Goal: Find specific page/section: Find specific page/section

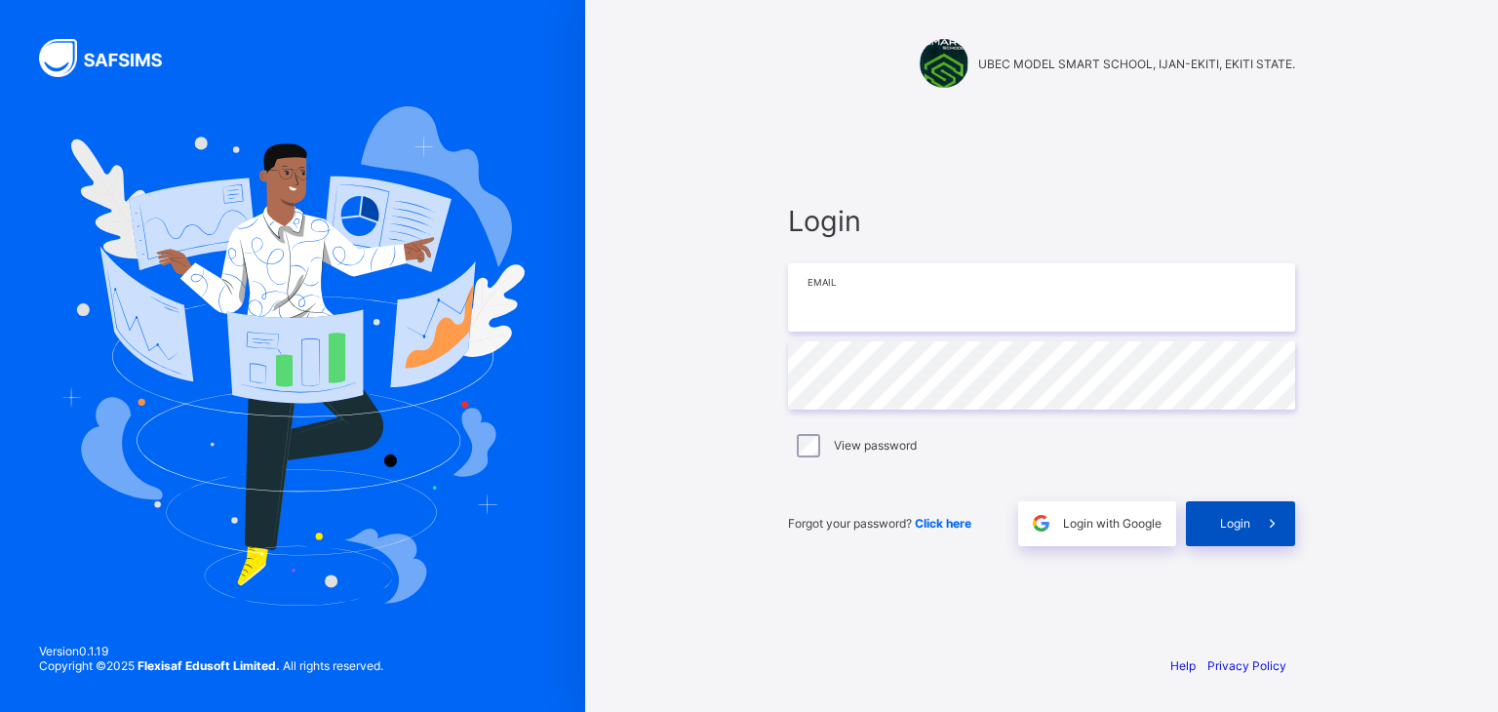
type input "**********"
click at [1229, 530] on span "Login" at bounding box center [1235, 523] width 30 height 15
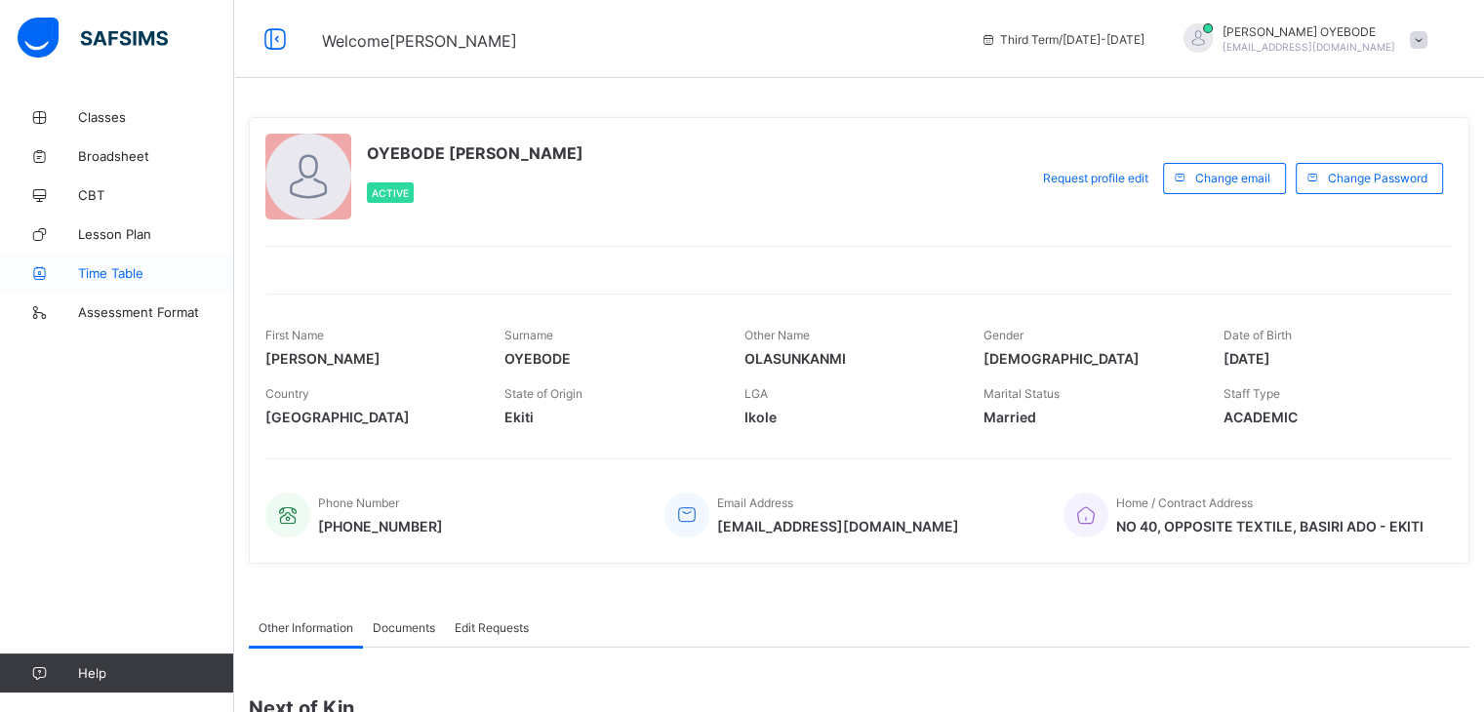
click at [146, 269] on span "Time Table" at bounding box center [156, 273] width 156 height 16
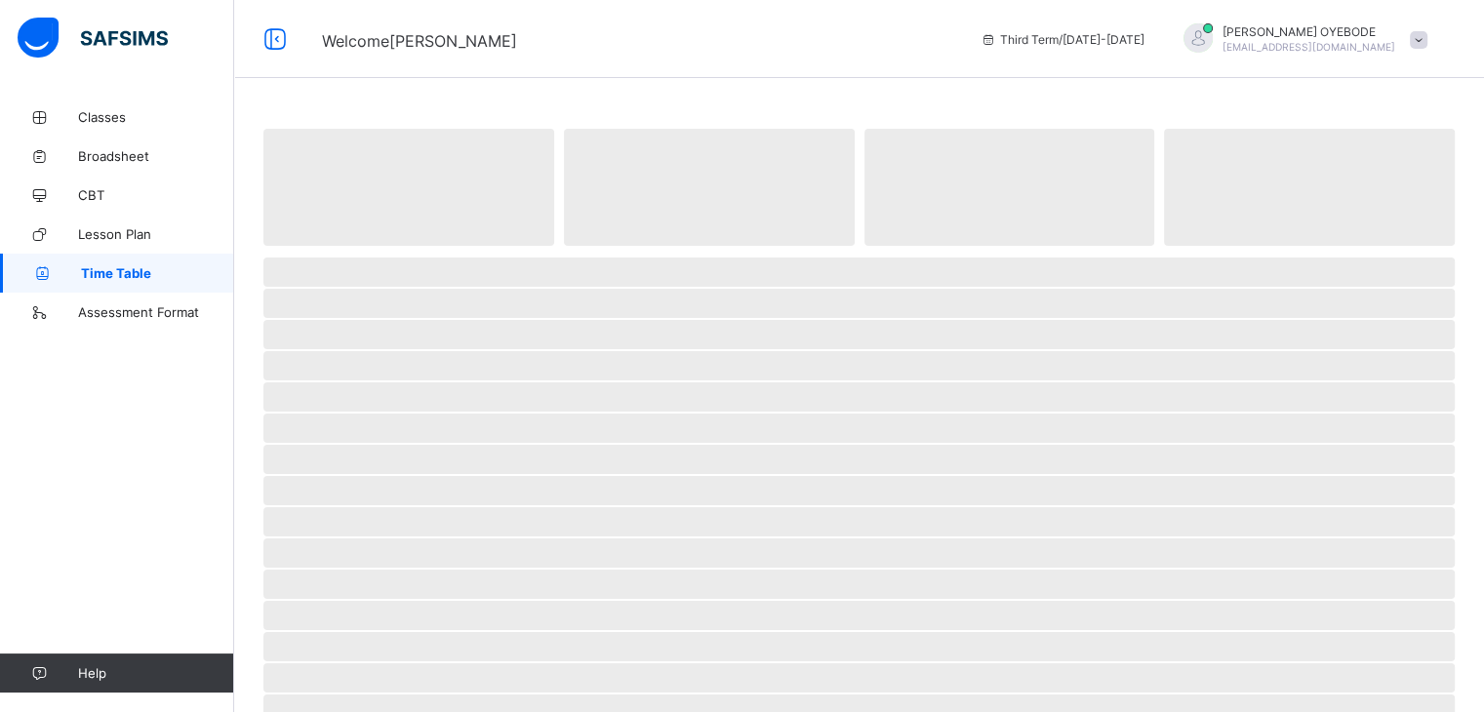
click at [146, 269] on span "Time Table" at bounding box center [157, 273] width 153 height 16
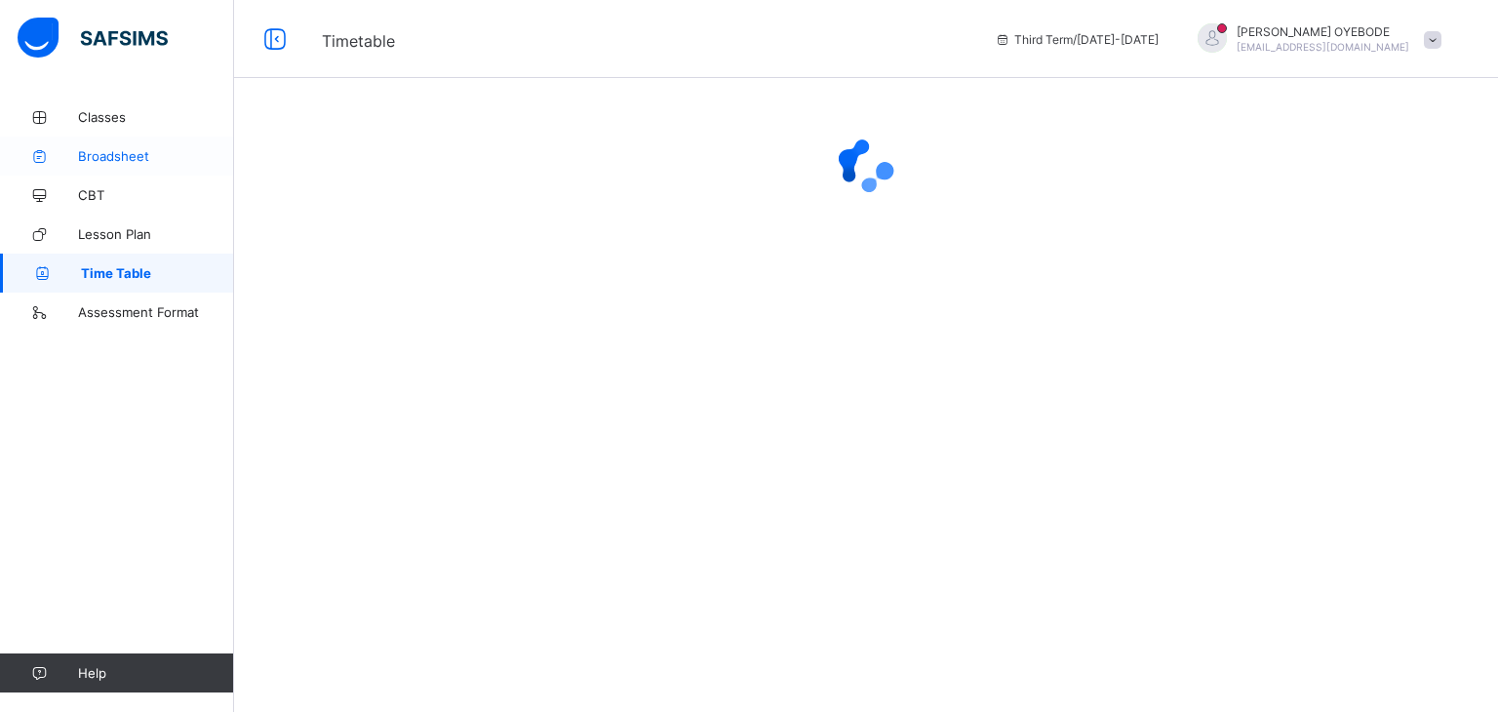
click at [91, 149] on span "Broadsheet" at bounding box center [156, 156] width 156 height 16
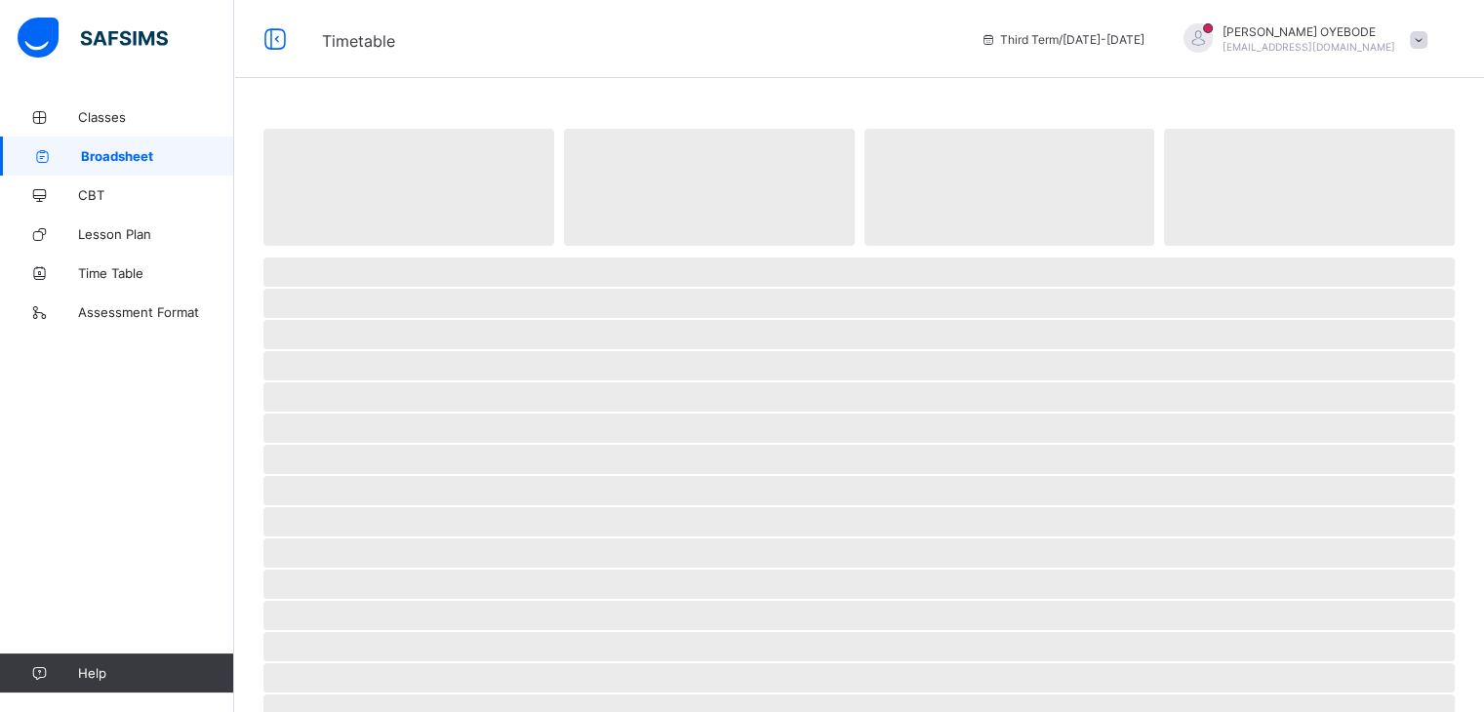
click at [91, 149] on span "Broadsheet" at bounding box center [157, 156] width 153 height 16
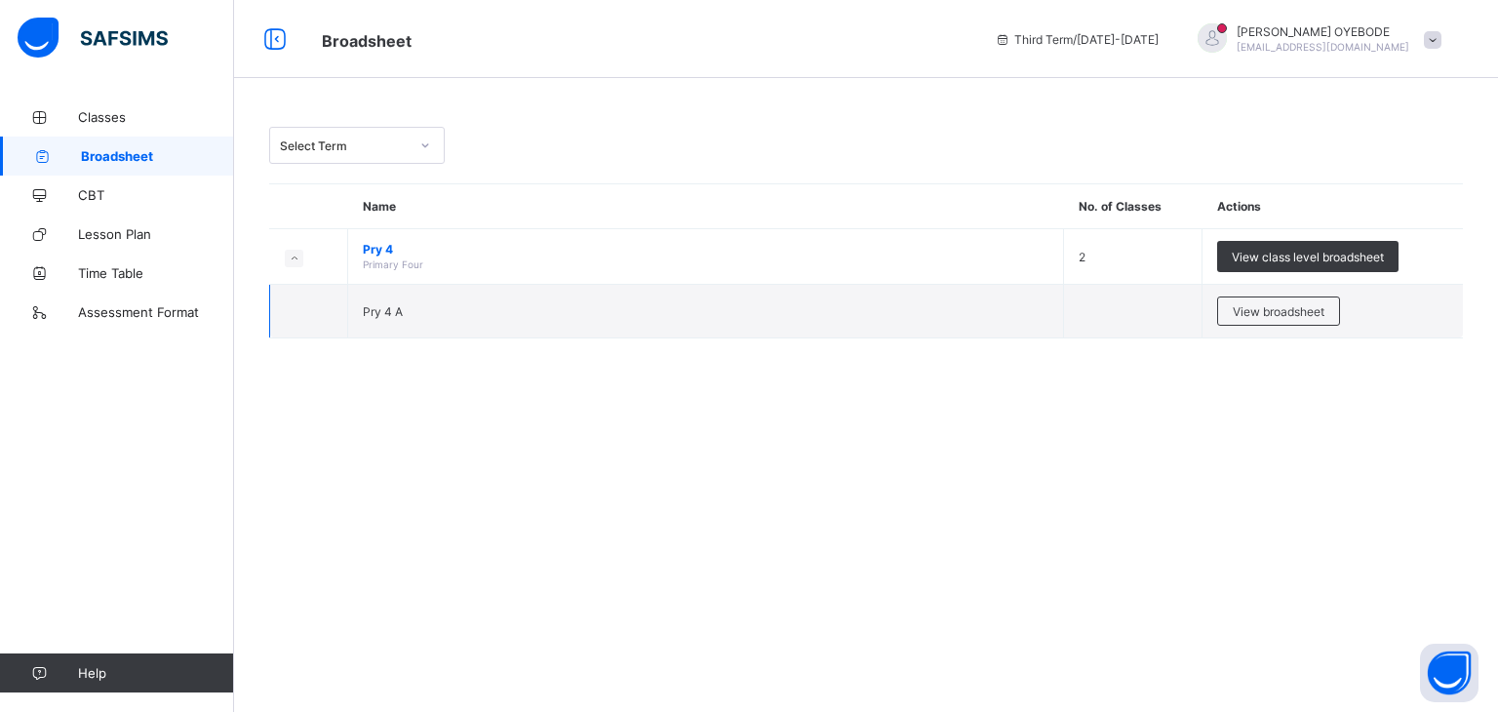
click at [408, 313] on td "Pry 4 A" at bounding box center [706, 312] width 716 height 54
click at [1233, 312] on span "View broadsheet" at bounding box center [1279, 311] width 92 height 15
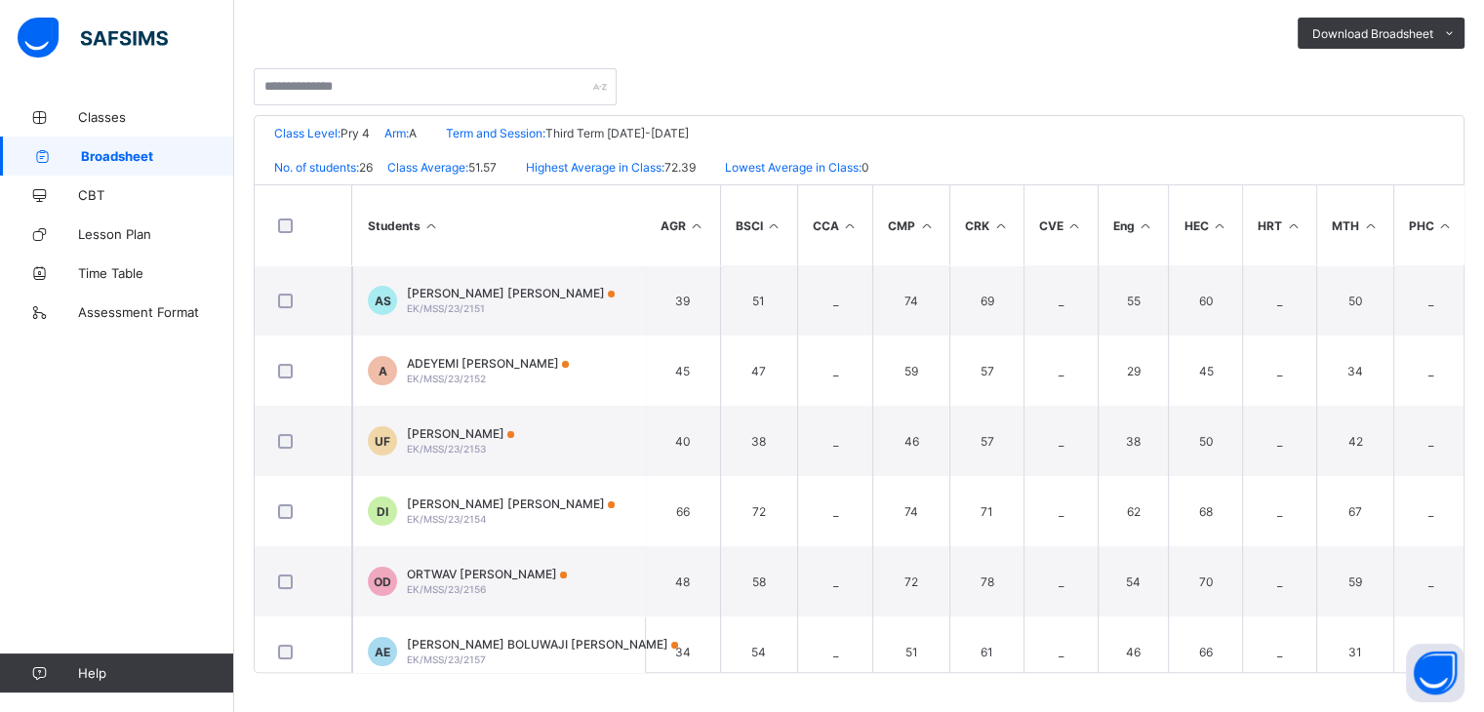
scroll to position [343, 0]
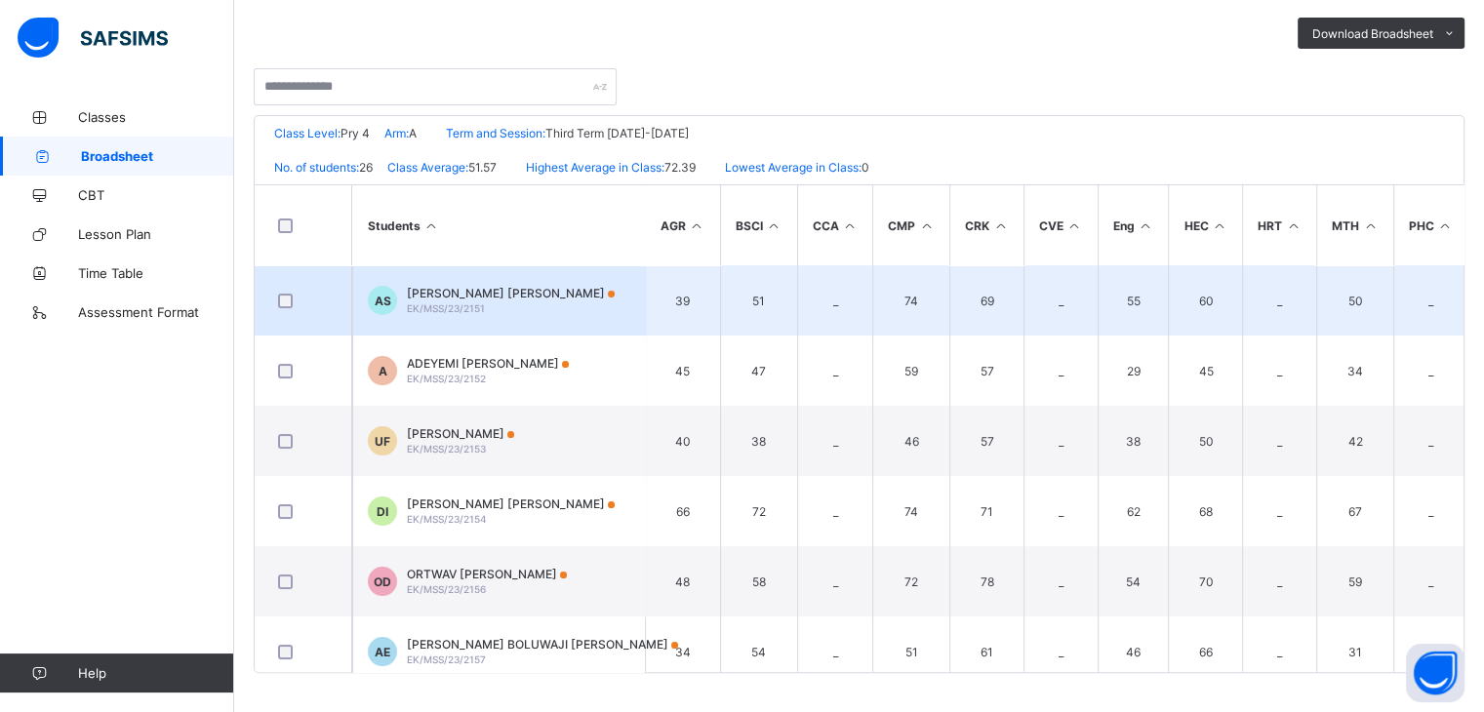
click at [609, 299] on td "AS [PERSON_NAME] [PERSON_NAME]/MSS/23/2151" at bounding box center [498, 300] width 293 height 70
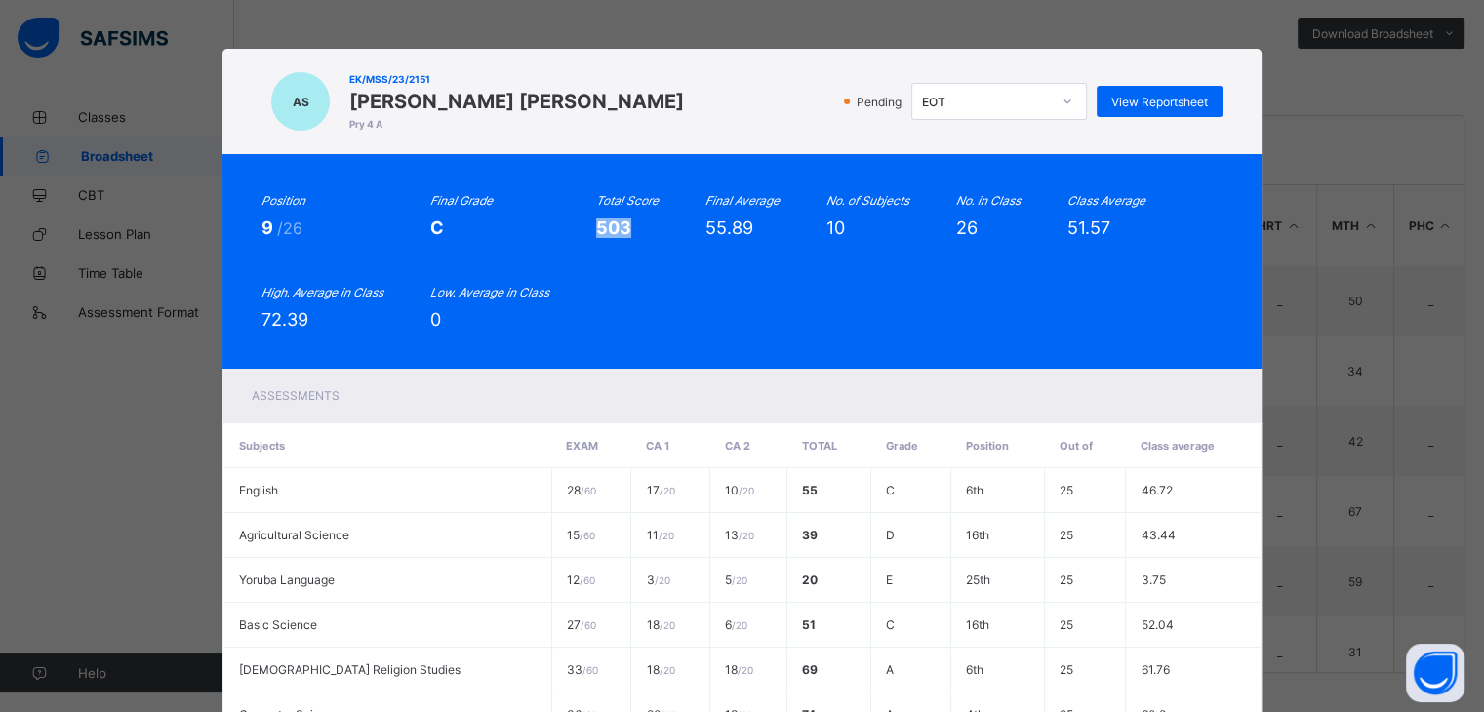
click at [609, 299] on div "Position 9 /26 Final Grade C Total Score 503 Final Average 55.89 No. of Subject…" at bounding box center [741, 261] width 961 height 137
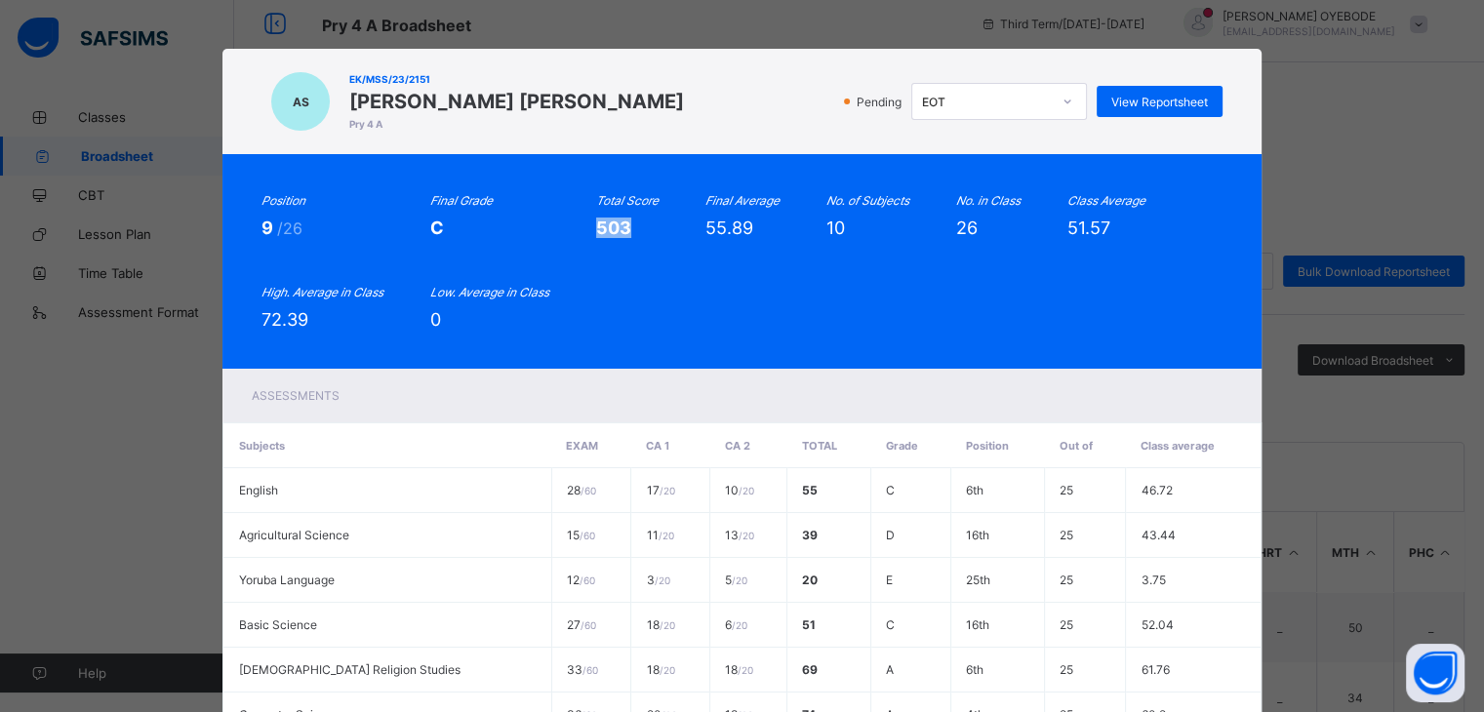
scroll to position [0, 0]
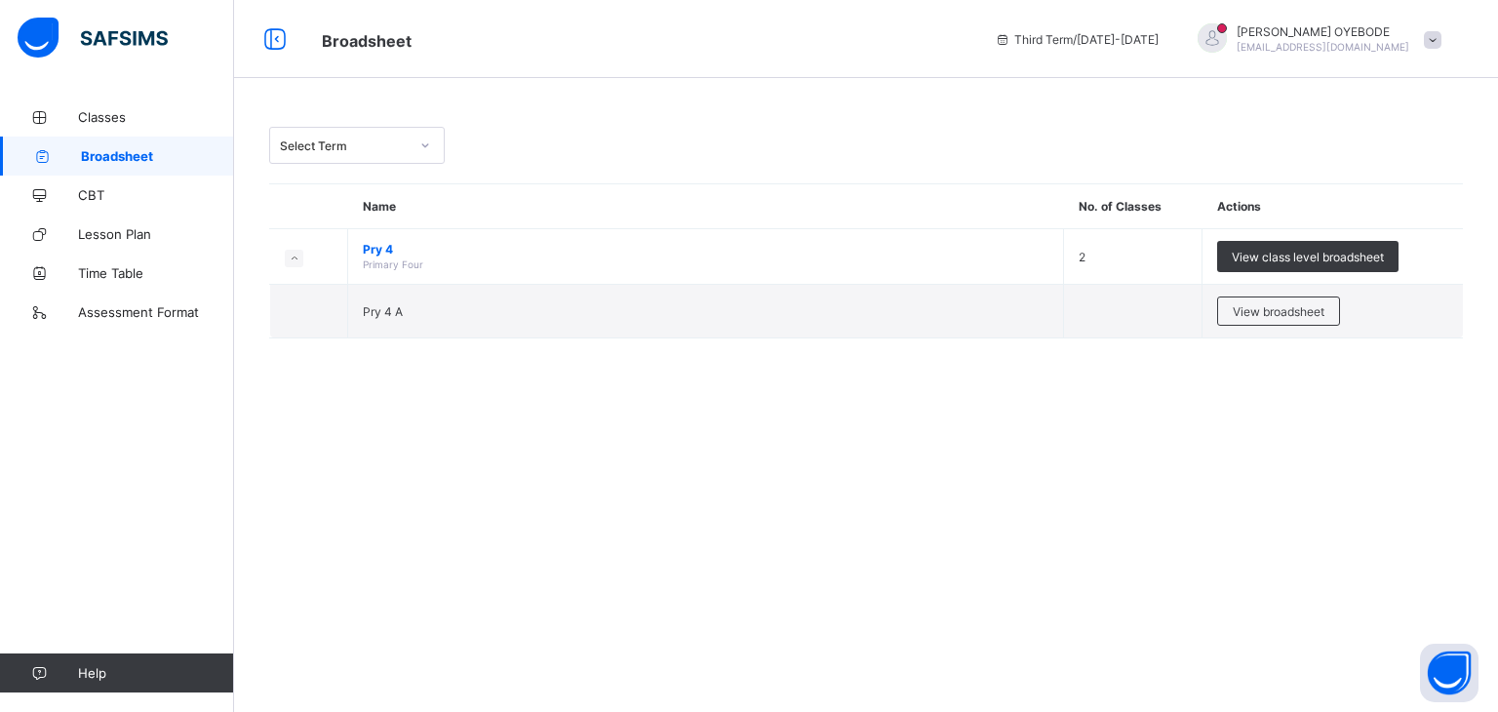
click at [1261, 258] on span "View class level broadsheet" at bounding box center [1308, 257] width 152 height 15
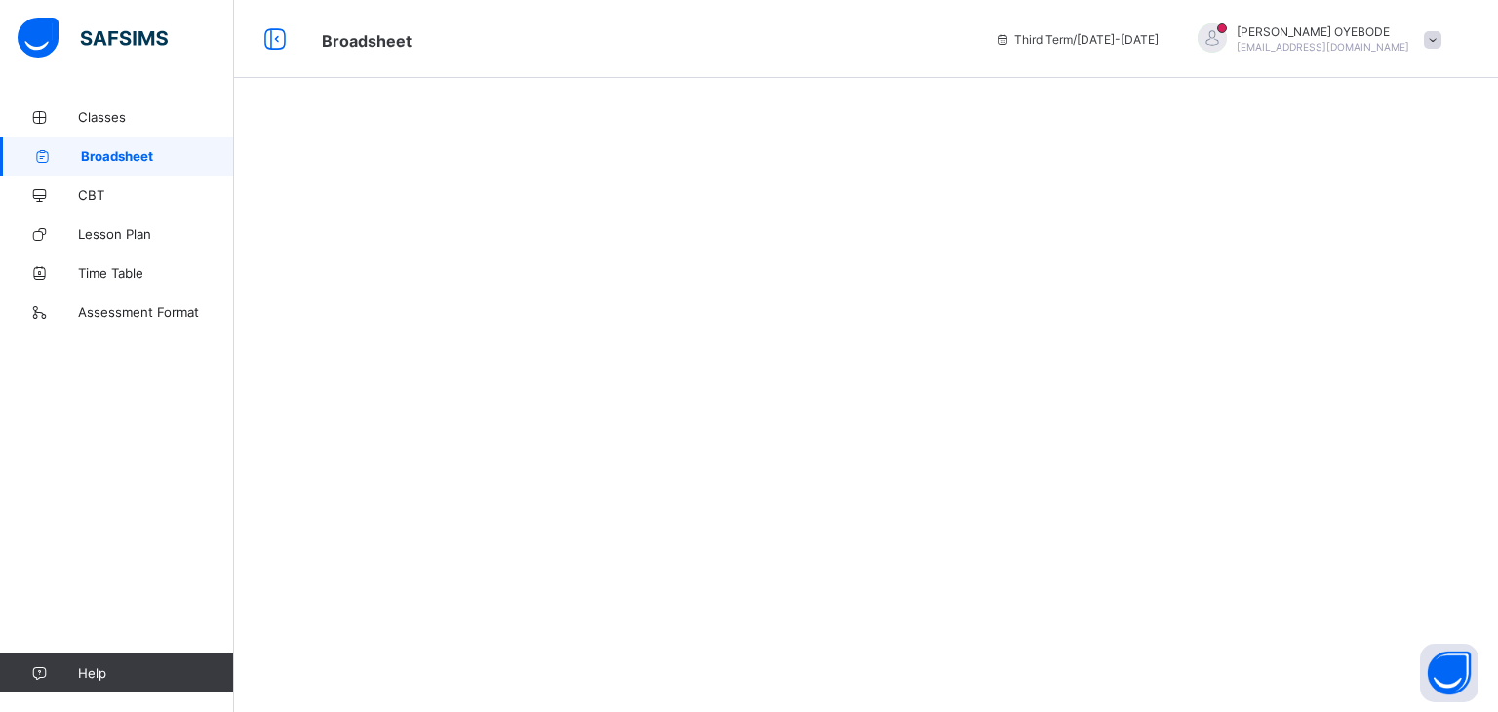
click at [1261, 258] on div at bounding box center [866, 356] width 1264 height 712
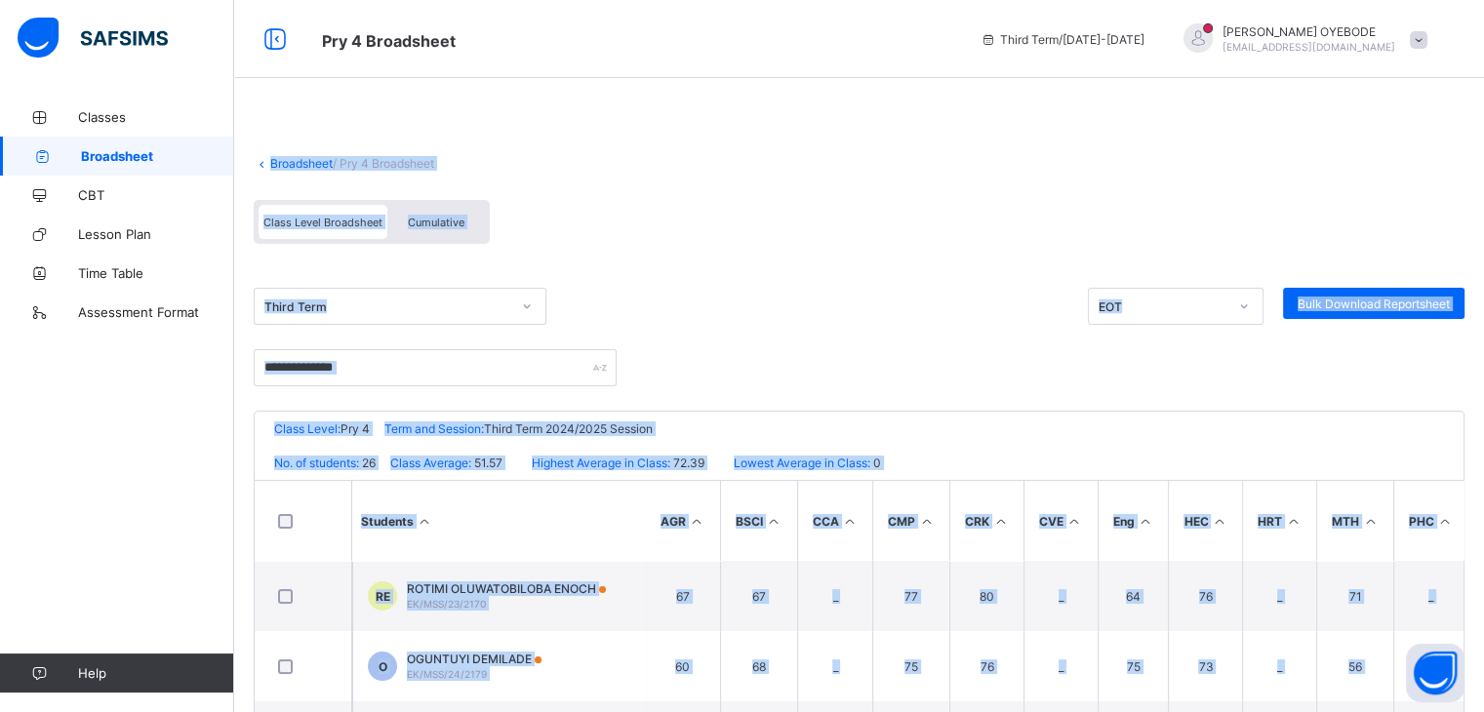
click at [1081, 112] on div "Broadsheet / Pry 4 Broadsheet Class Level Broadsheet Cumulative Third Term EOT …" at bounding box center [858, 553] width 1249 height 910
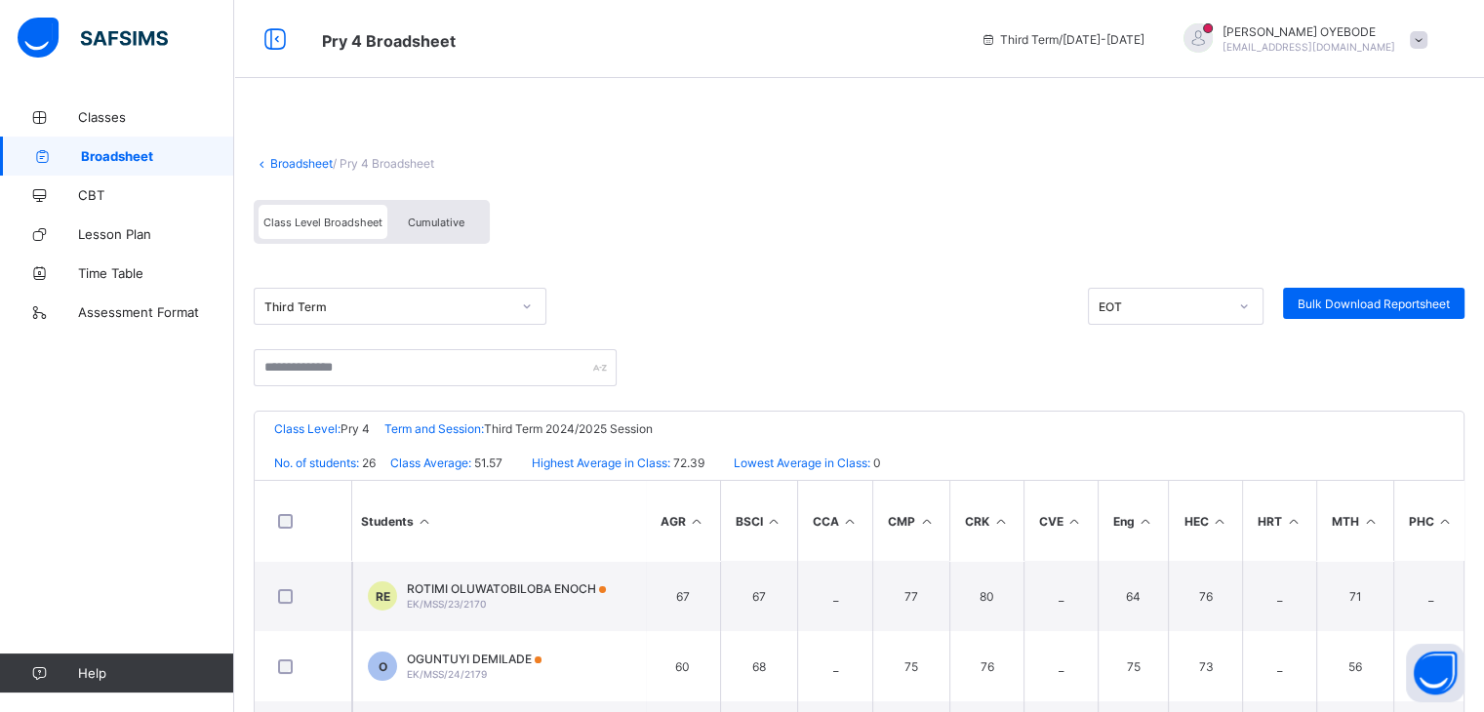
click at [1081, 112] on div "Broadsheet / Pry 4 Broadsheet Class Level Broadsheet Cumulative Third Term EOT …" at bounding box center [858, 553] width 1249 height 910
click at [100, 197] on span "CBT" at bounding box center [156, 195] width 156 height 16
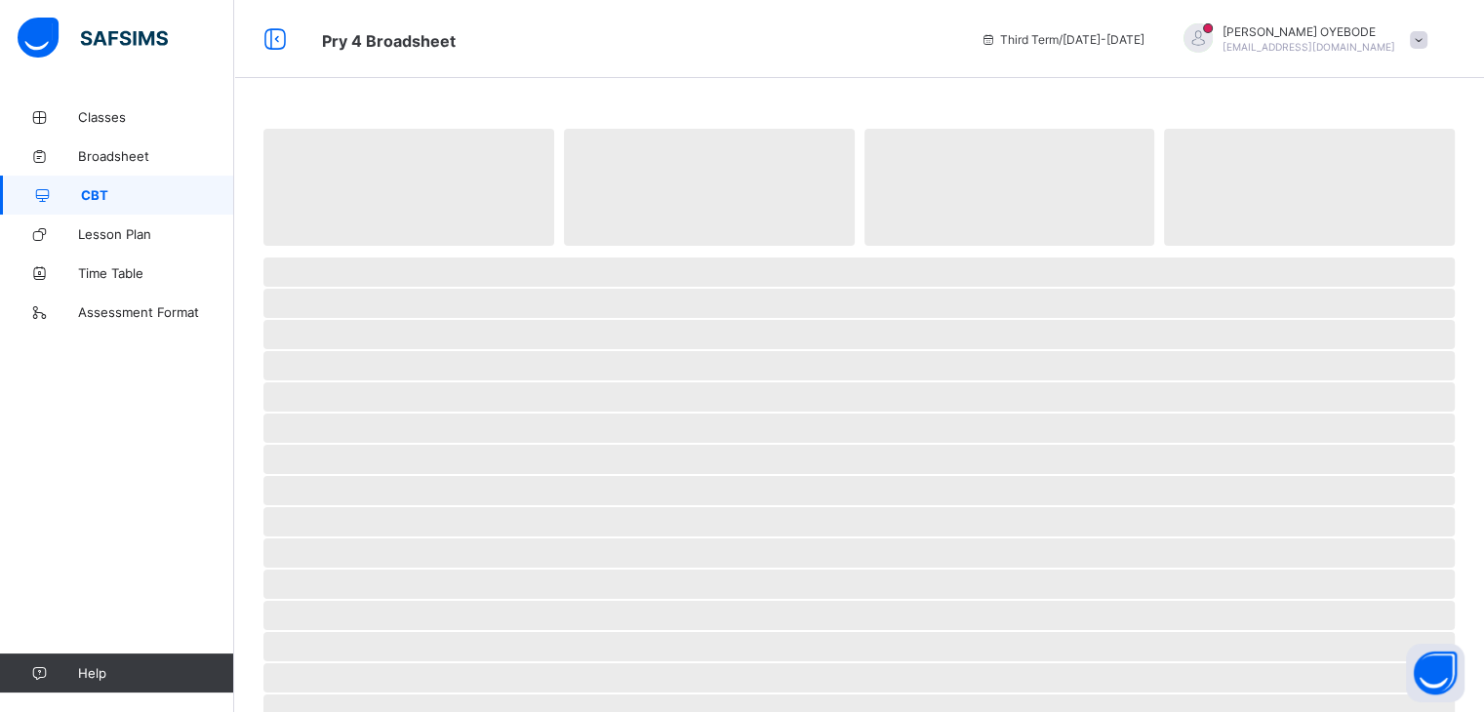
click at [100, 197] on span "CBT" at bounding box center [157, 195] width 153 height 16
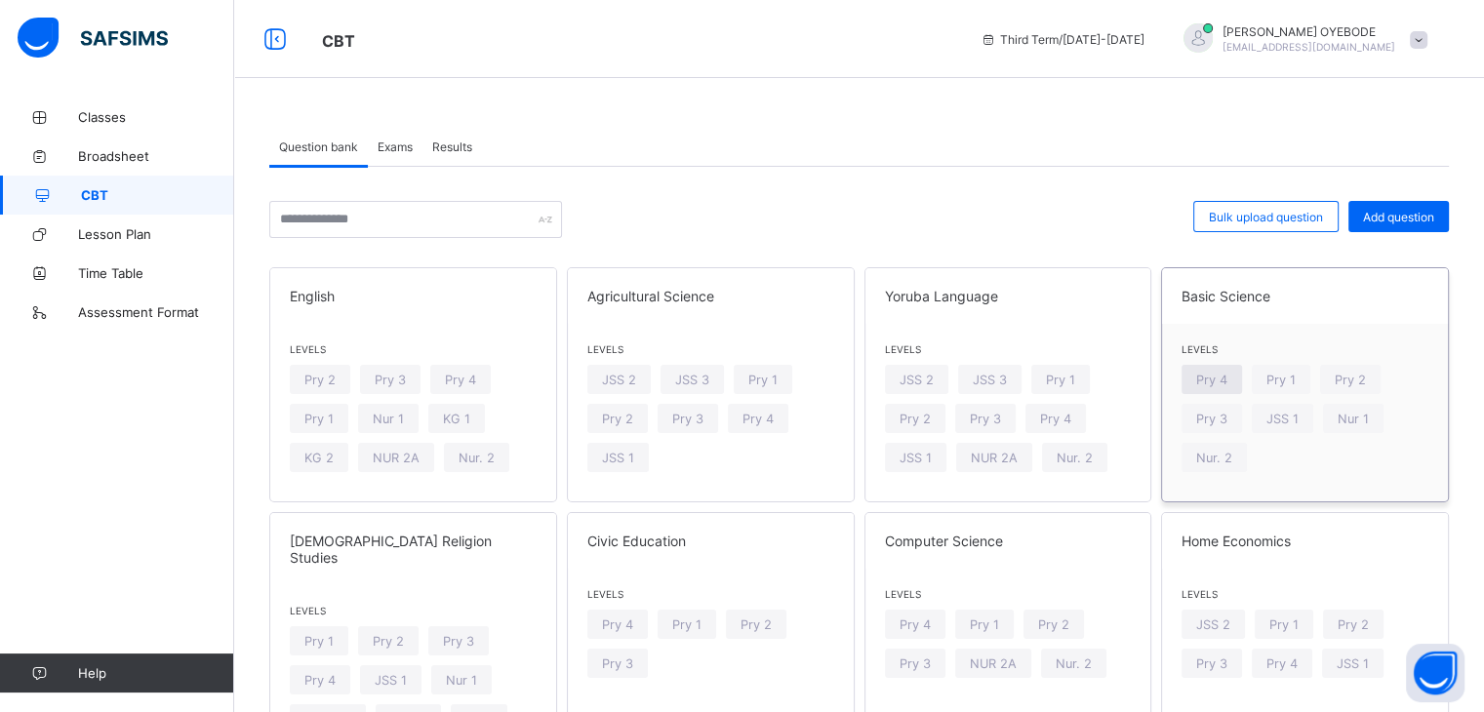
click at [1222, 376] on span "Pry 4" at bounding box center [1211, 380] width 31 height 15
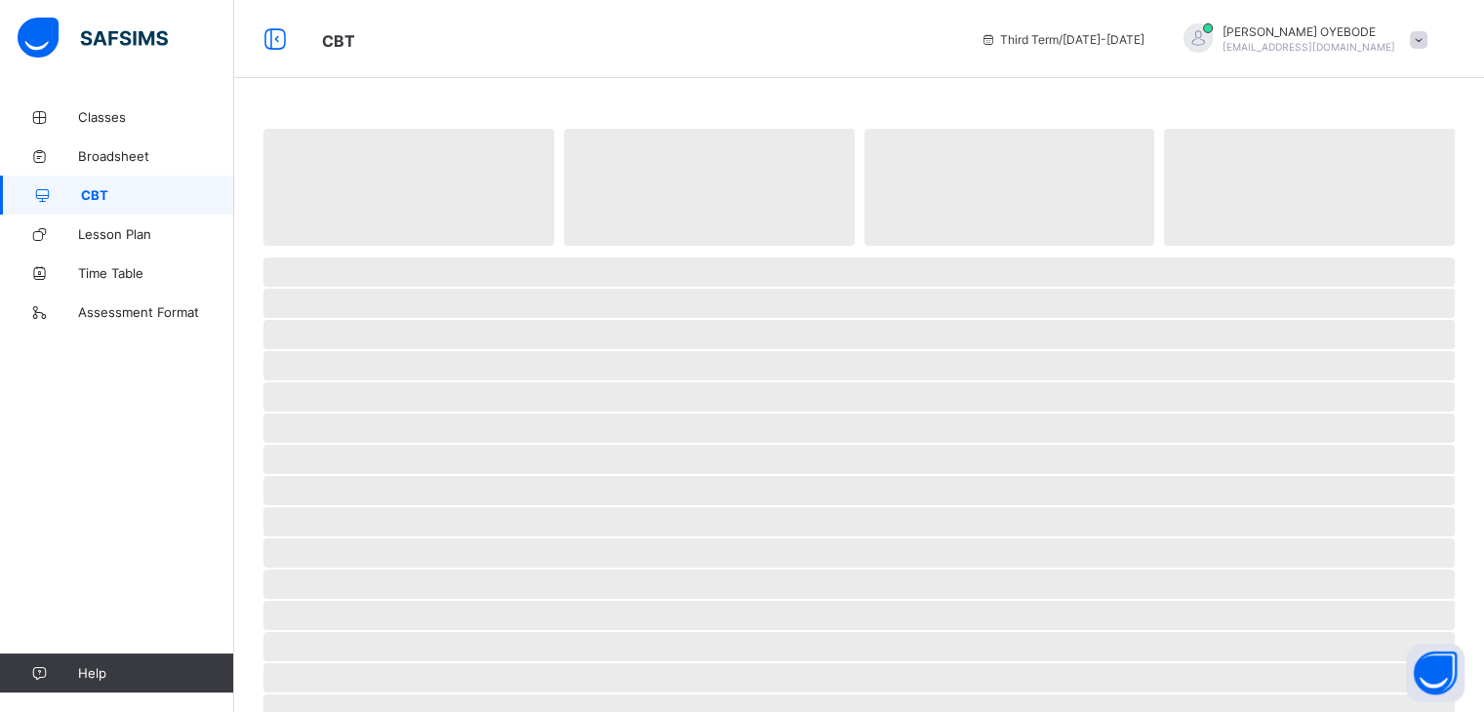
click at [1222, 376] on span "‌" at bounding box center [858, 365] width 1191 height 29
